Goal: Information Seeking & Learning: Check status

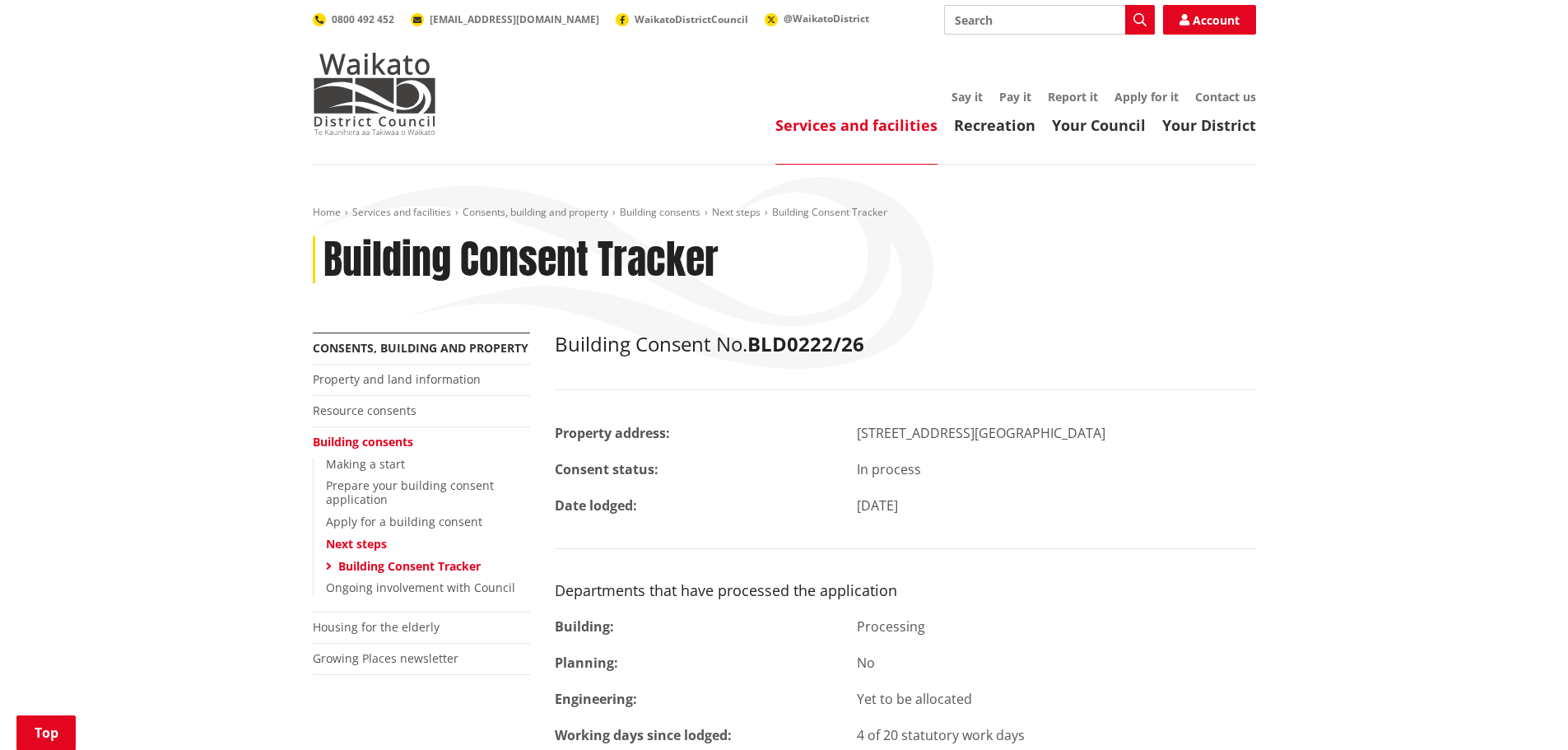
scroll to position [247, 0]
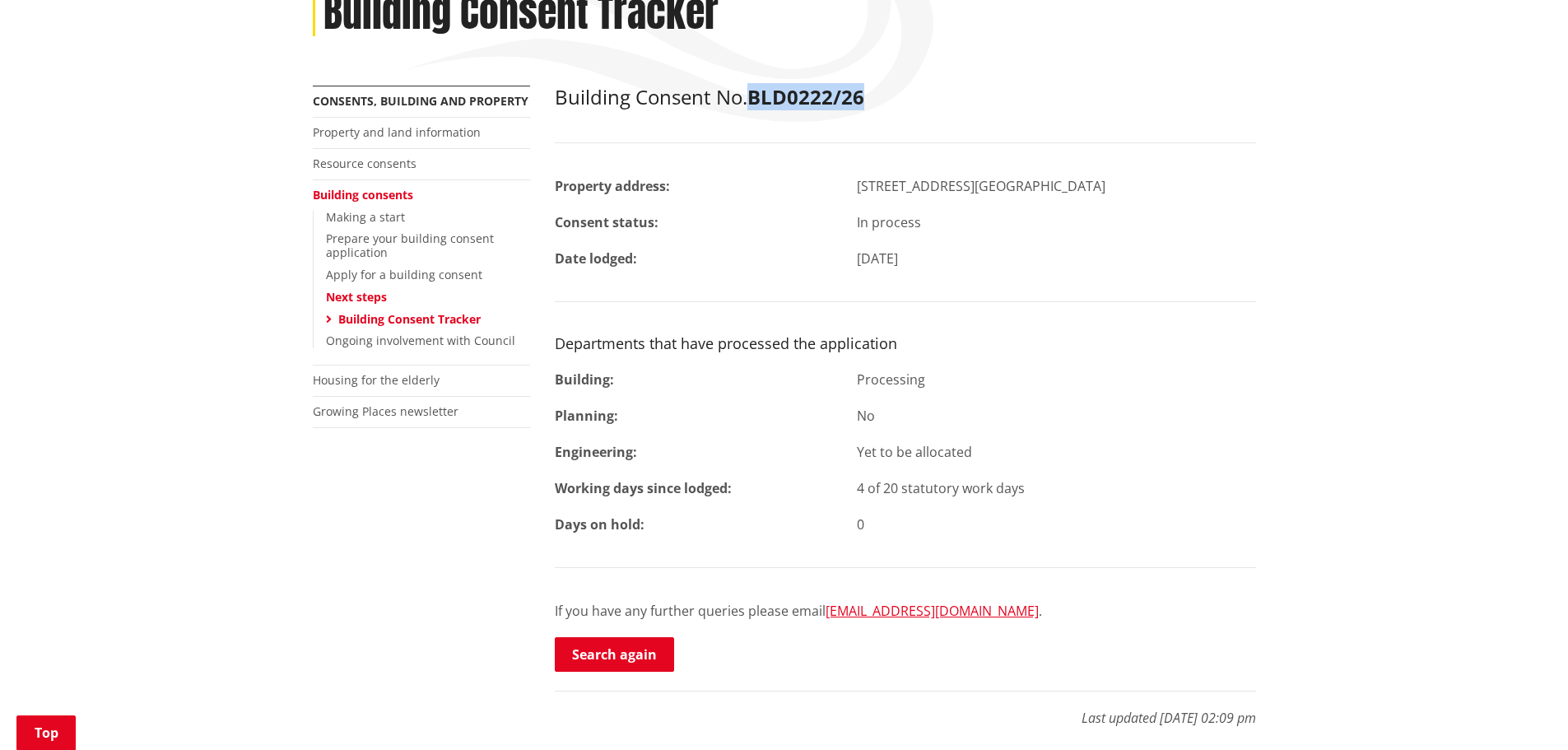
drag, startPoint x: 865, startPoint y: 91, endPoint x: 751, endPoint y: 98, distance: 114.2
click at [751, 98] on h2 "Building Consent No. BLD0222/26" at bounding box center [906, 97] width 702 height 24
copy strong "BLD0222/26"
click at [608, 660] on link "Search again" at bounding box center [614, 654] width 119 height 34
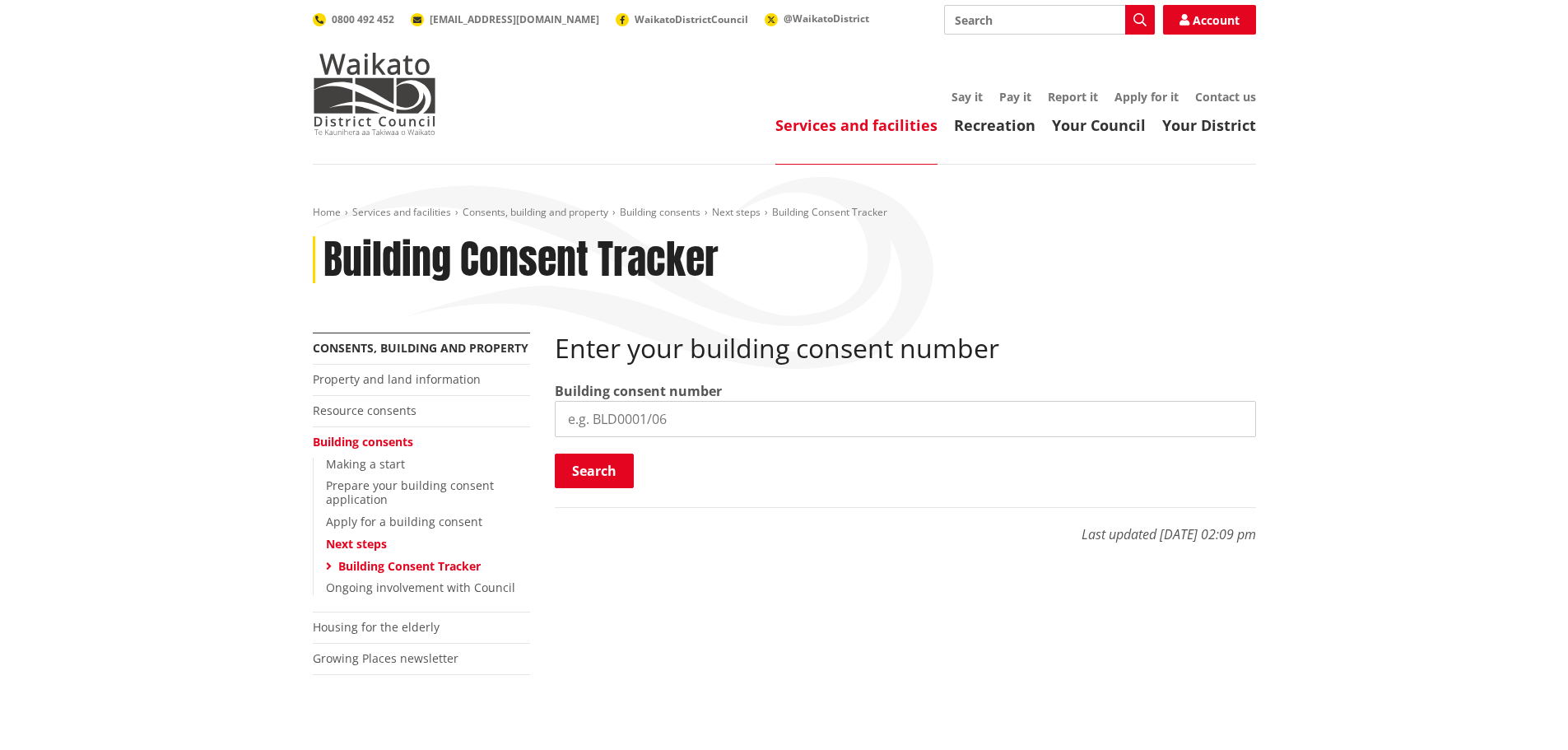
click at [608, 421] on input "search" at bounding box center [906, 418] width 702 height 36
type input "BLD0222/26"
click at [607, 465] on button "Search" at bounding box center [594, 470] width 79 height 34
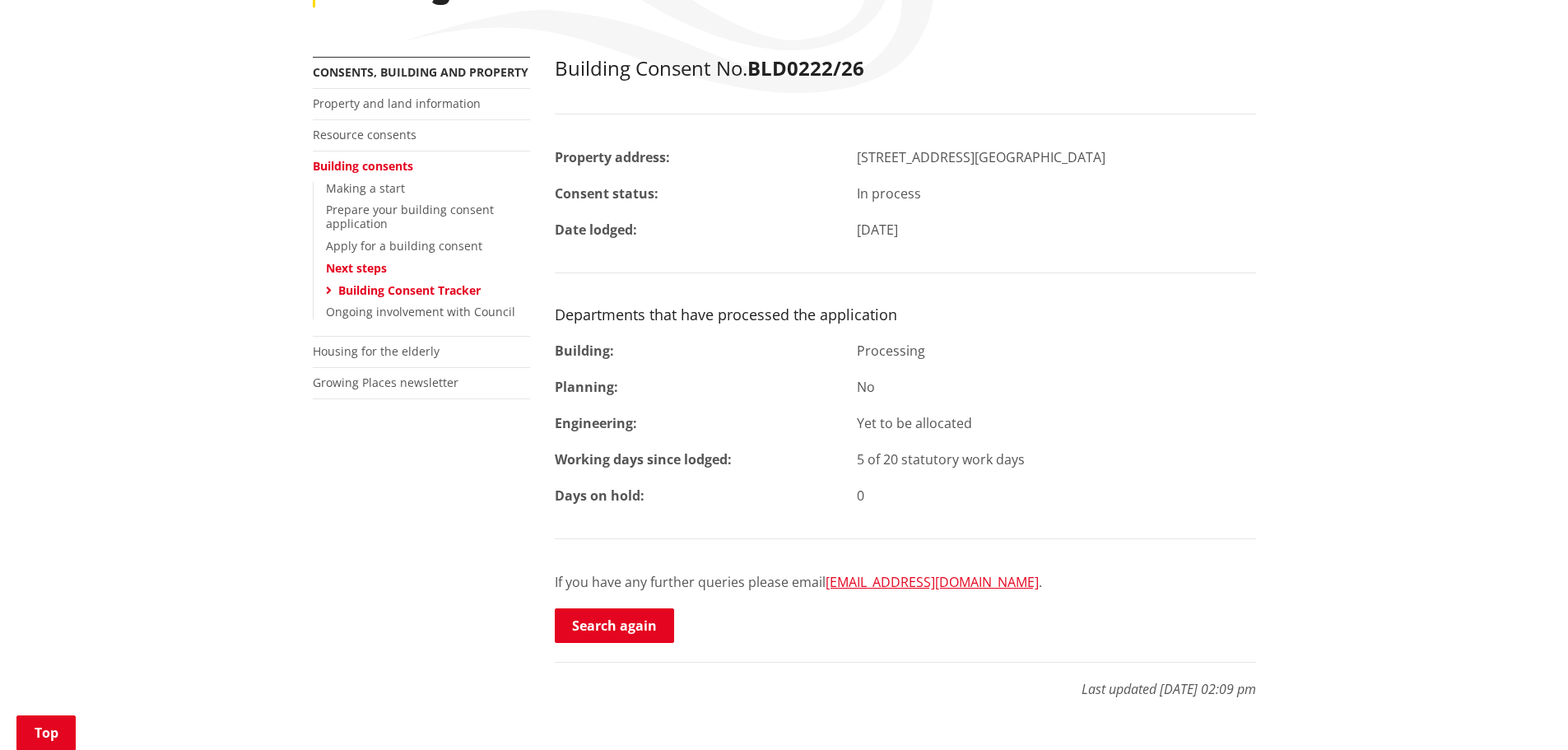
scroll to position [247, 0]
